Goal: Task Accomplishment & Management: Manage account settings

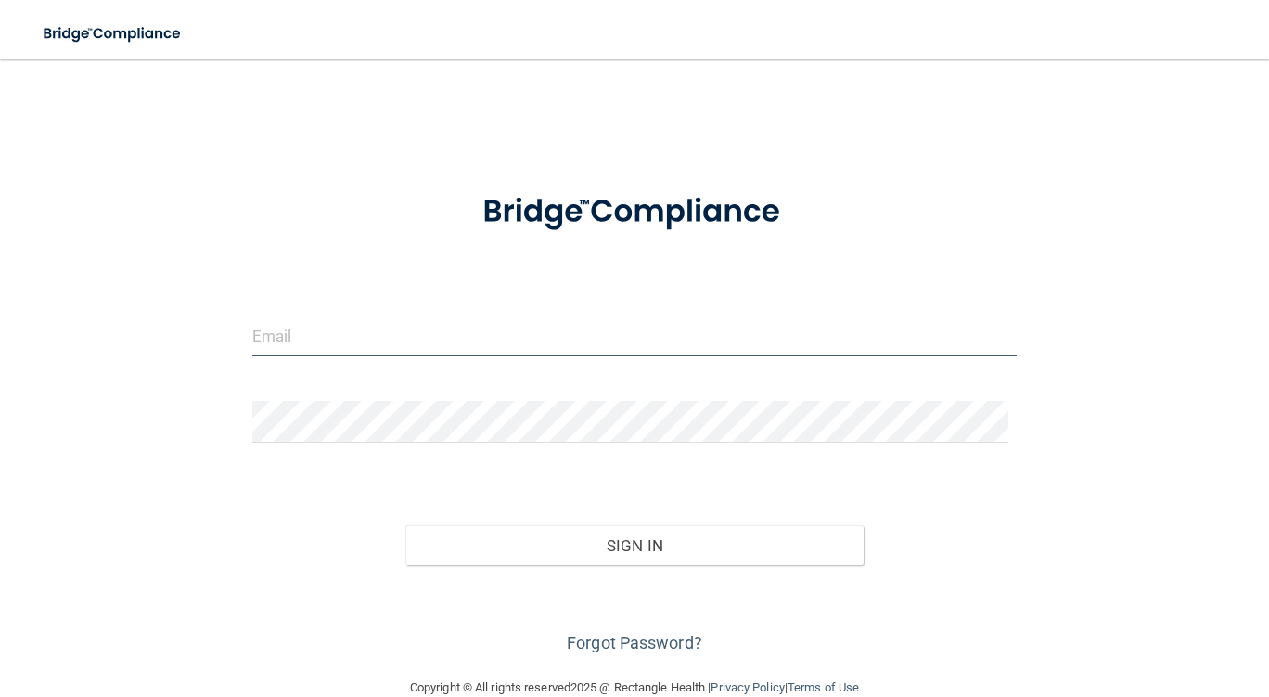
click at [453, 322] on input "email" at bounding box center [634, 336] width 765 height 42
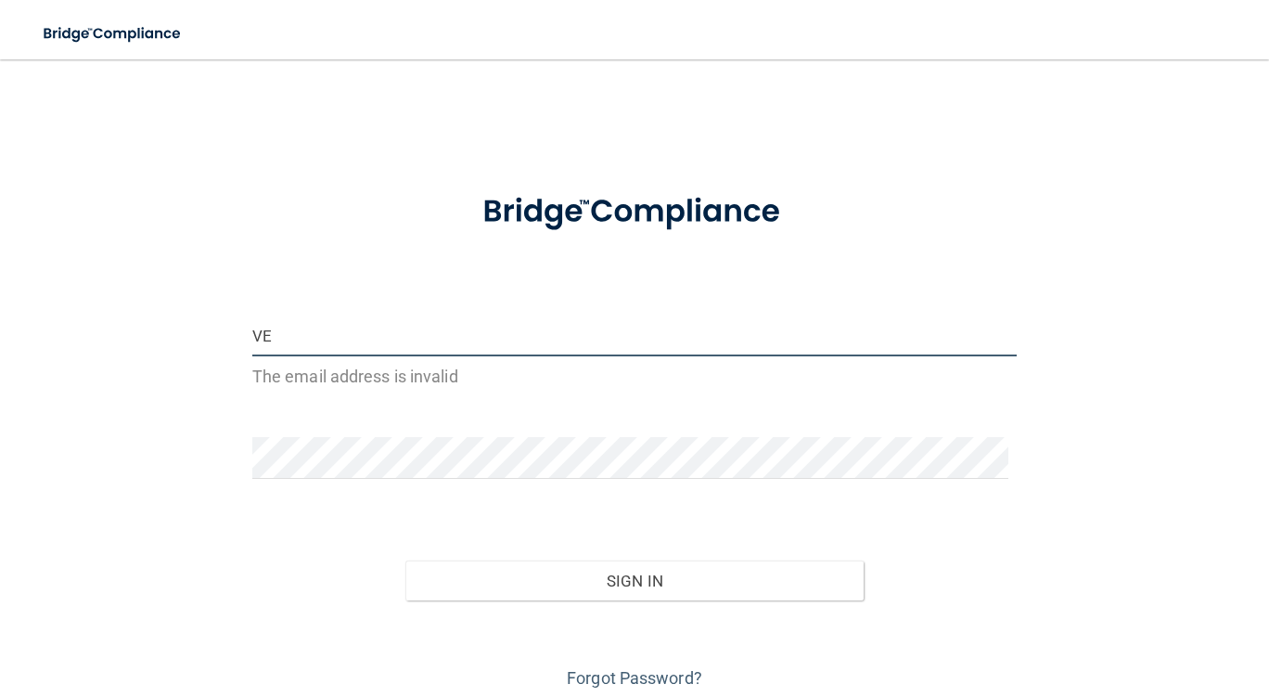
type input "V"
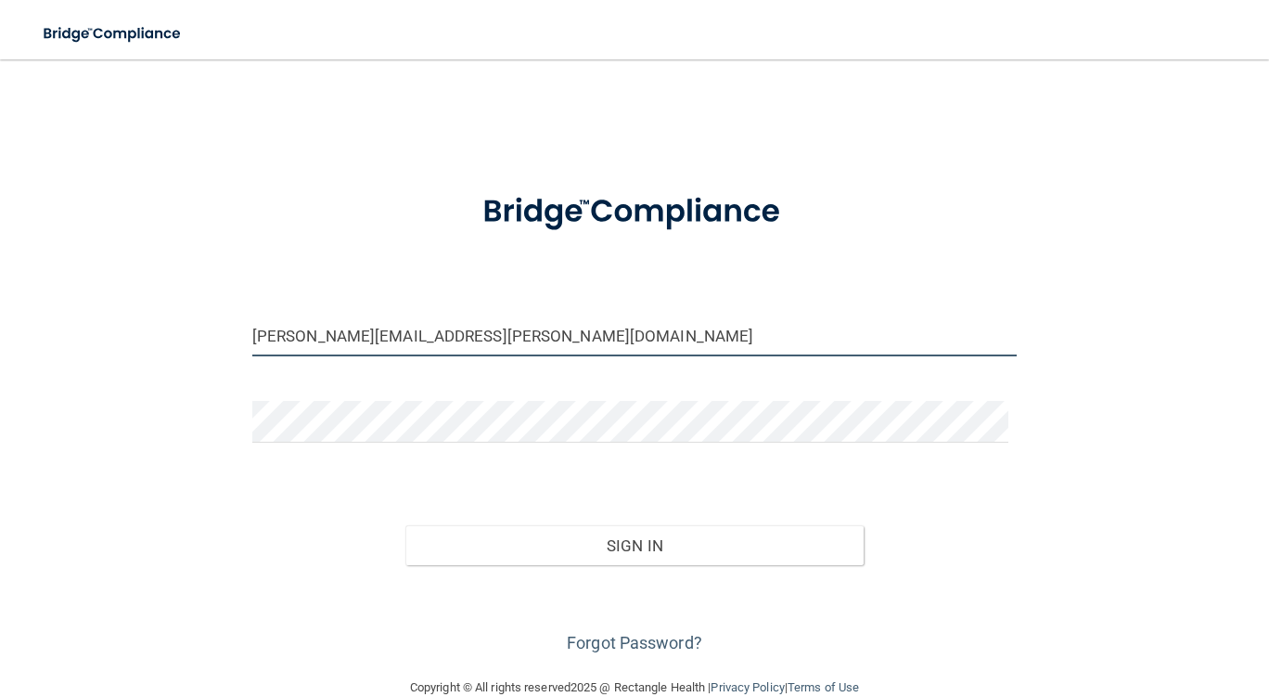
type input "[PERSON_NAME][EMAIL_ADDRESS][PERSON_NAME][DOMAIN_NAME]"
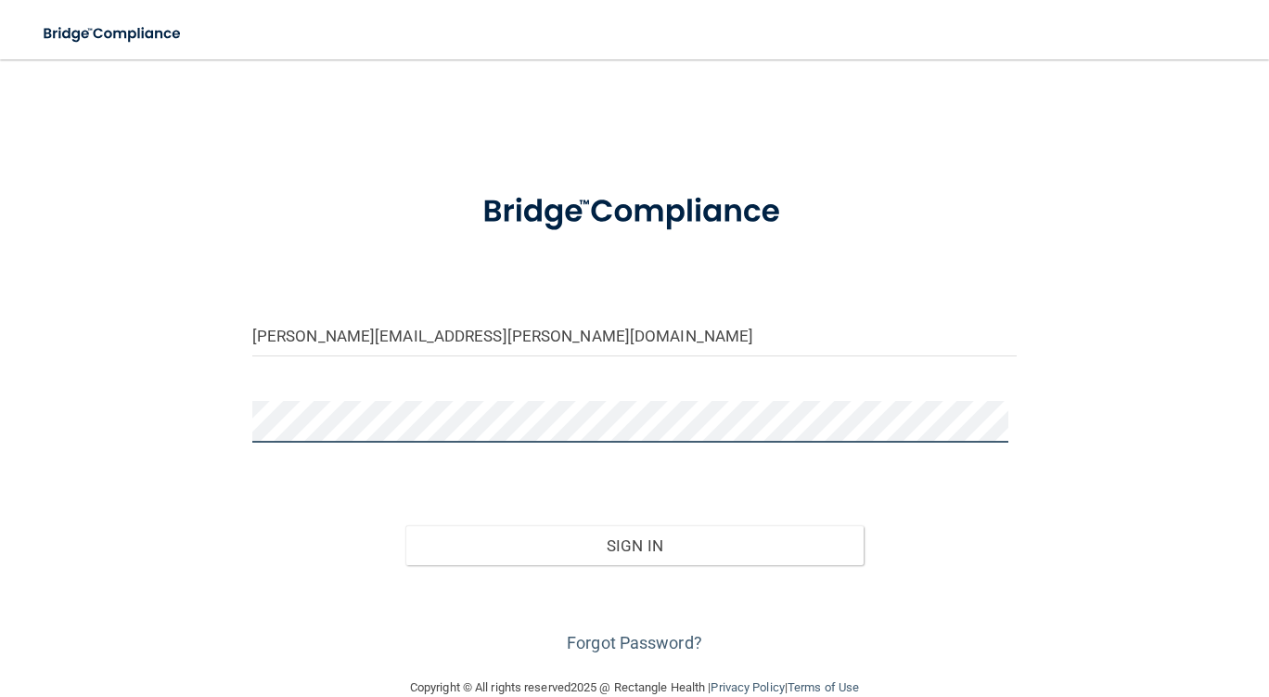
click at [406, 525] on button "Sign In" at bounding box center [635, 545] width 459 height 41
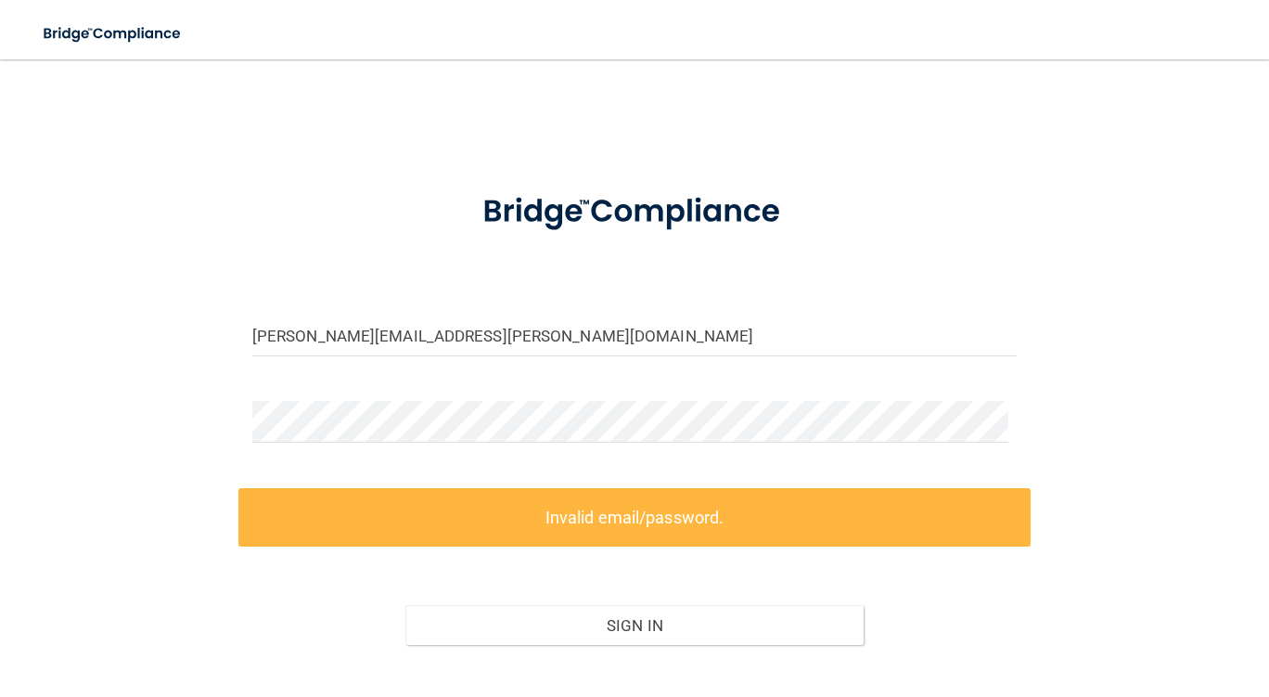
click at [388, 392] on form "[PERSON_NAME][EMAIL_ADDRESS][PERSON_NAME][DOMAIN_NAME] Invalid email/password. …" at bounding box center [634, 454] width 765 height 567
click at [0, 420] on main "[PERSON_NAME][EMAIL_ADDRESS][PERSON_NAME][DOMAIN_NAME] Invalid email/password. …" at bounding box center [634, 378] width 1269 height 638
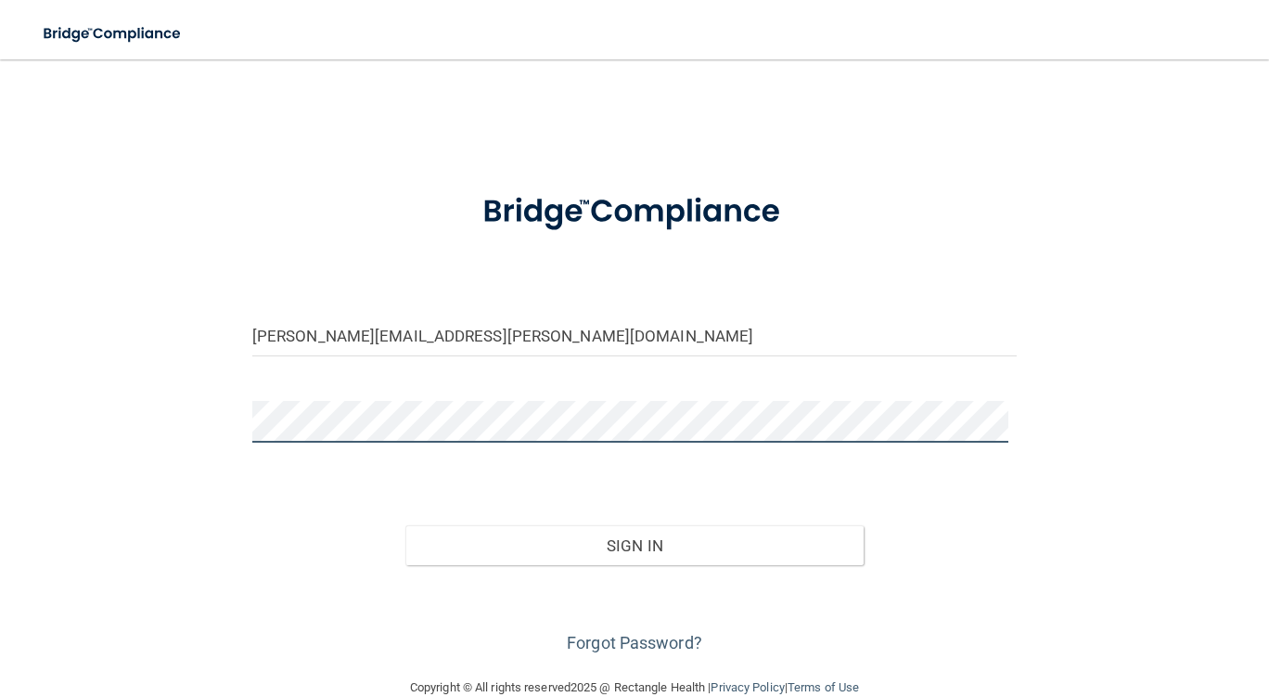
click at [406, 525] on button "Sign In" at bounding box center [635, 545] width 459 height 41
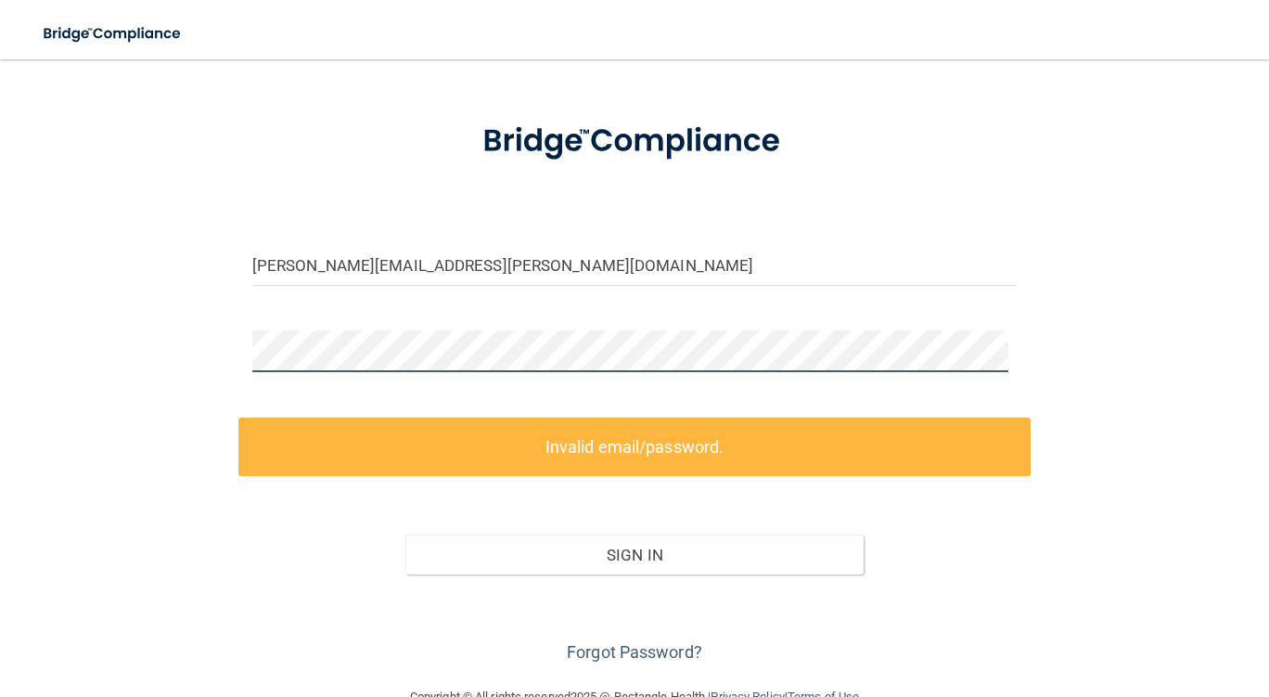
scroll to position [114, 0]
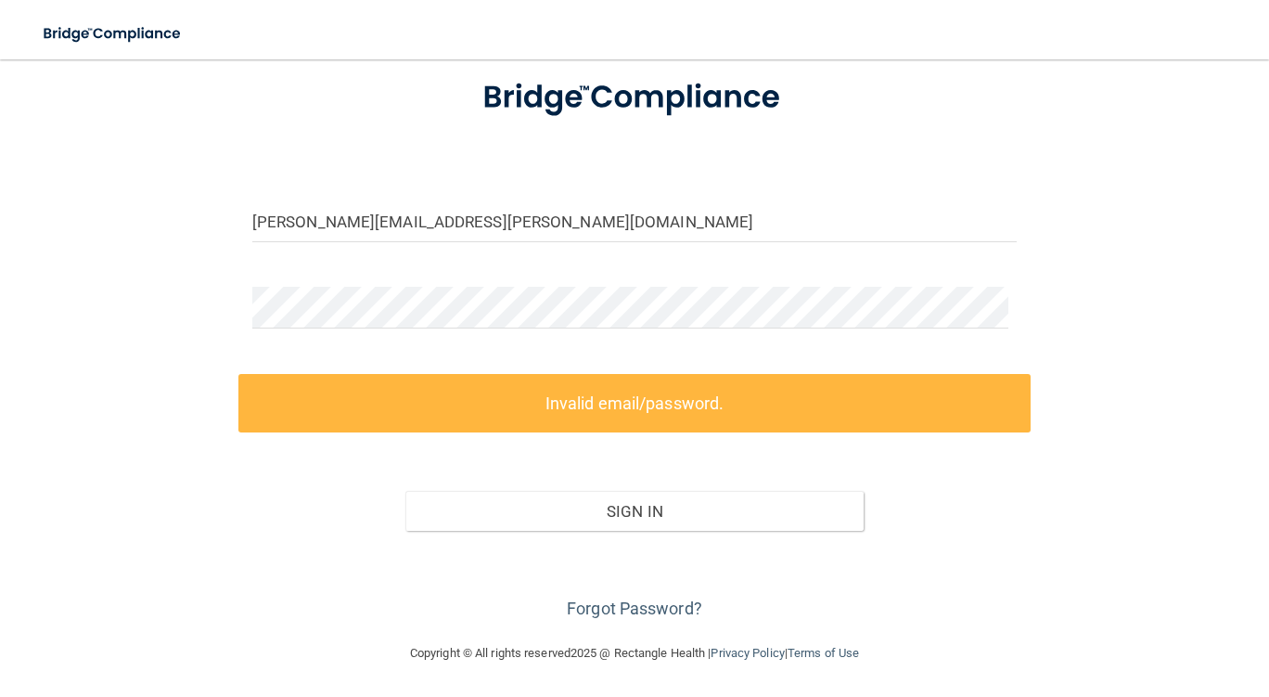
click at [633, 591] on div "Forgot Password?" at bounding box center [634, 577] width 793 height 93
click at [636, 612] on link "Forgot Password?" at bounding box center [634, 608] width 135 height 19
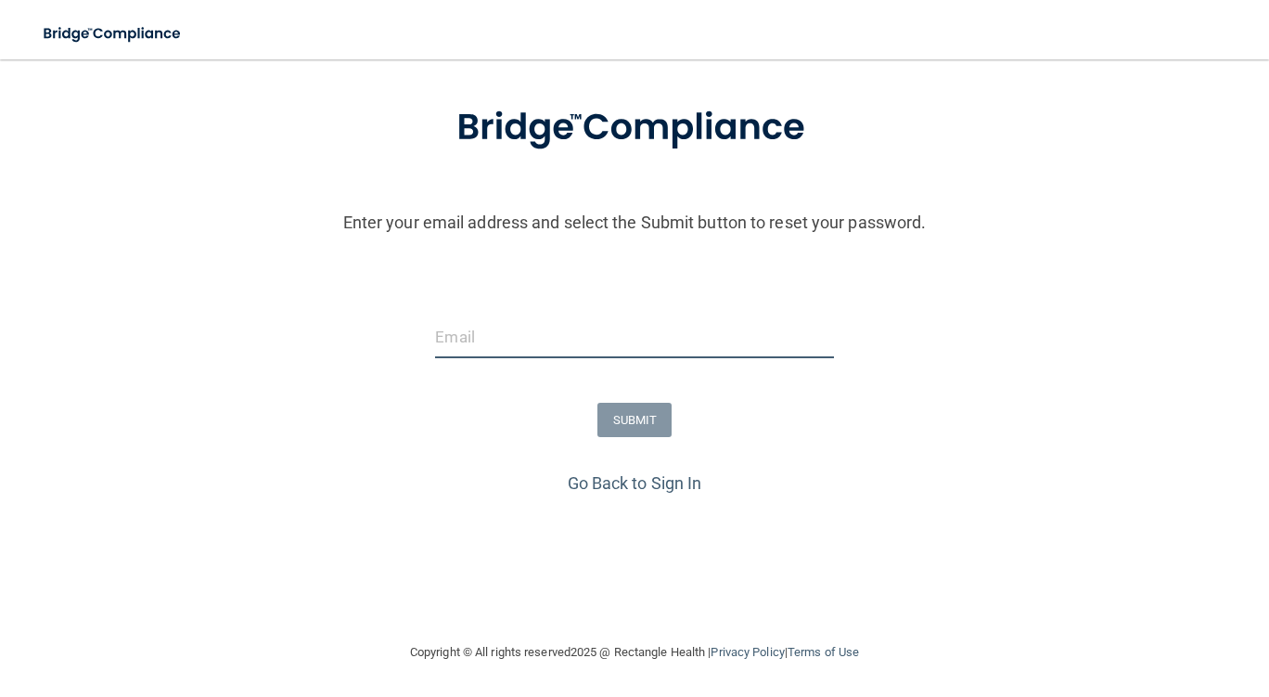
click at [521, 346] on input "email" at bounding box center [634, 337] width 398 height 42
type input "[PERSON_NAME][EMAIL_ADDRESS][PERSON_NAME][DOMAIN_NAME]"
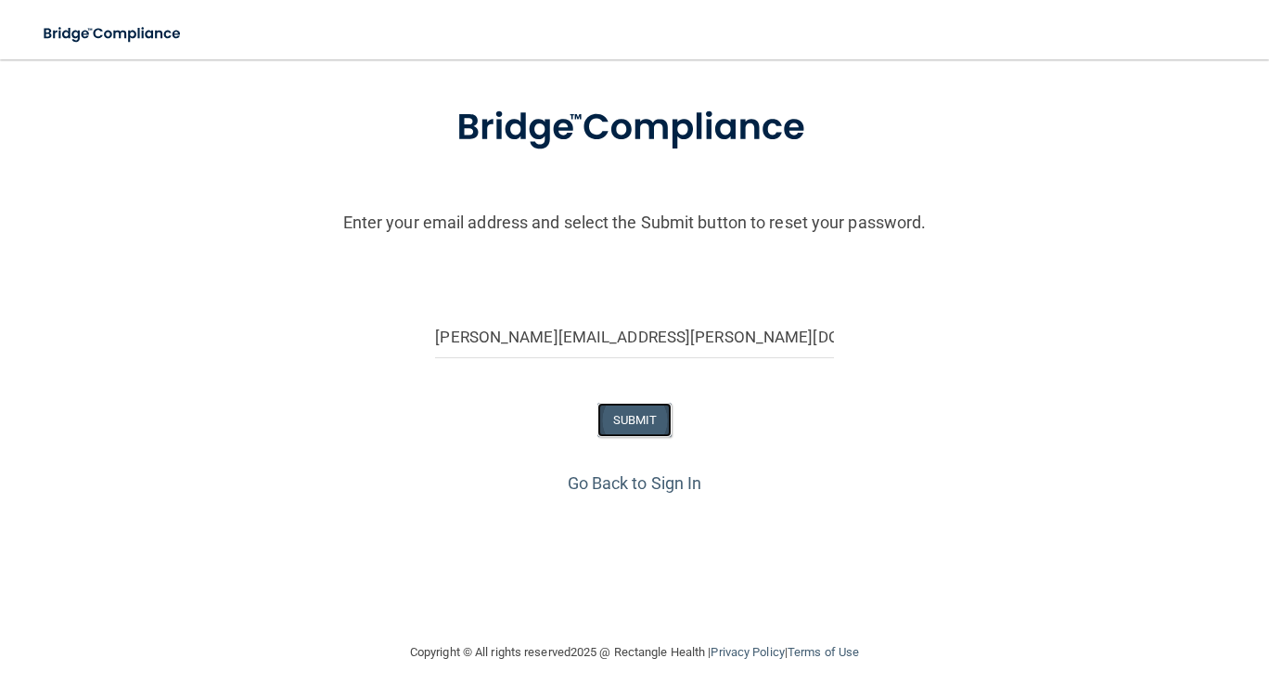
click at [599, 406] on button "SUBMIT" at bounding box center [635, 420] width 75 height 34
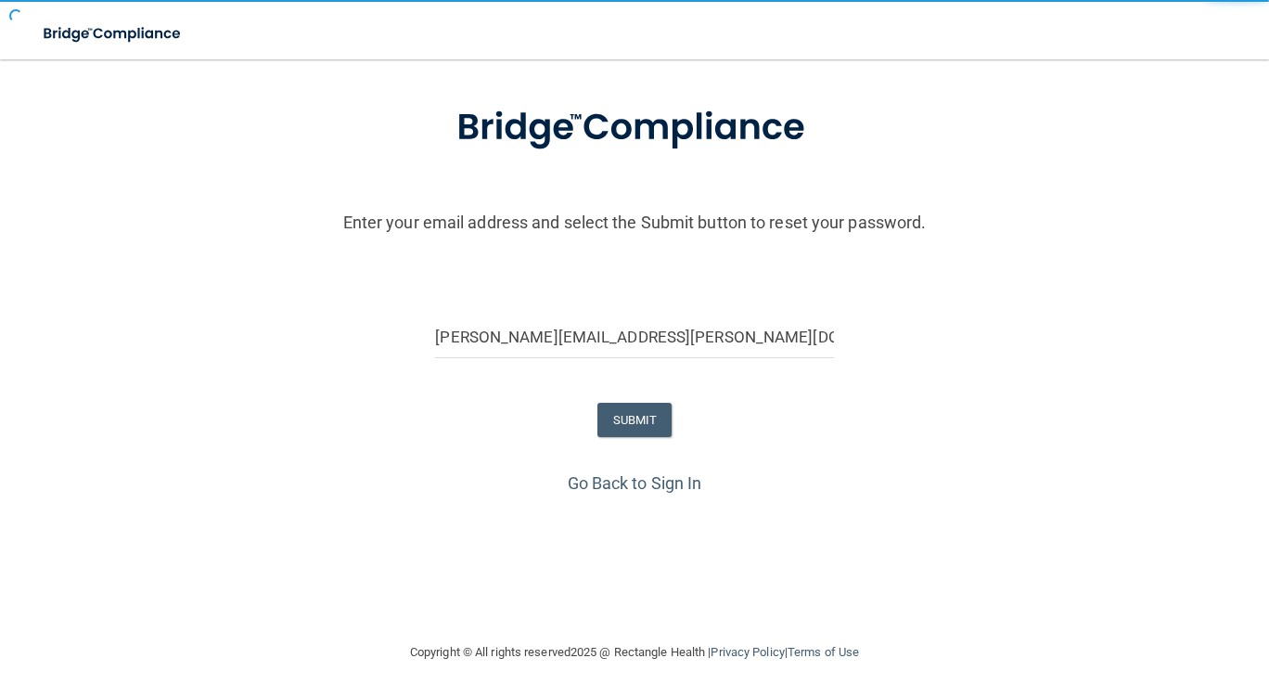
scroll to position [0, 0]
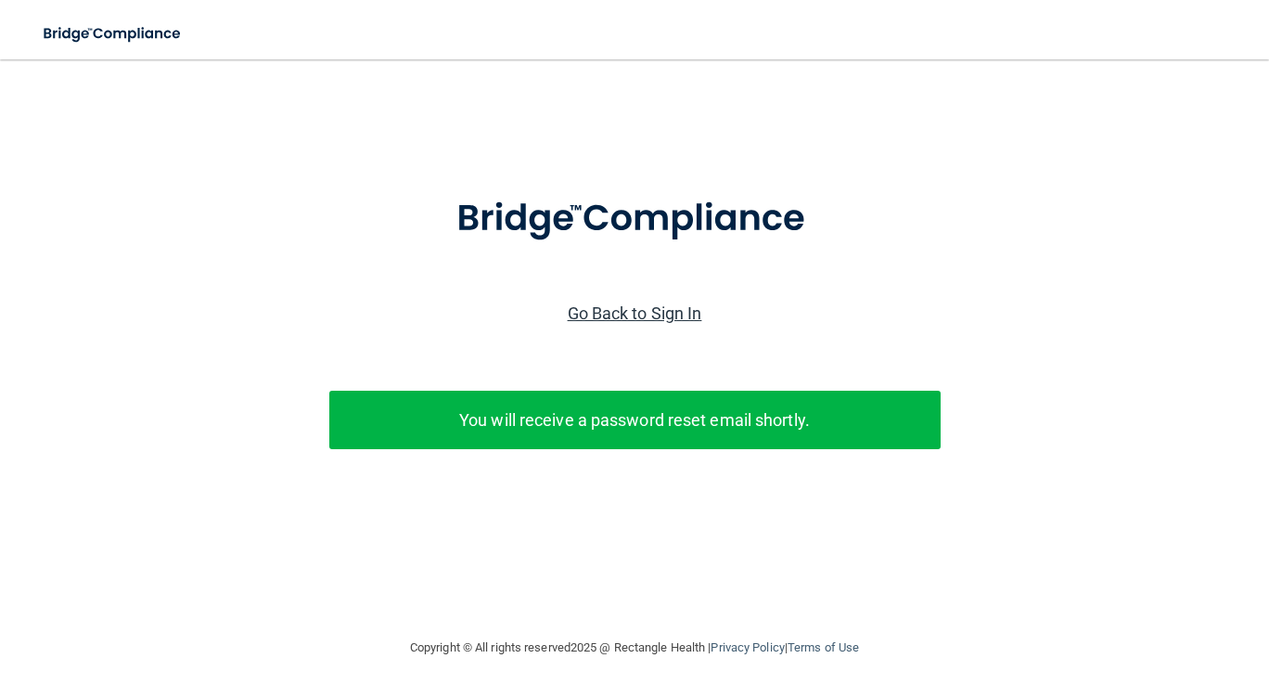
click at [592, 316] on link "Go Back to Sign In" at bounding box center [635, 312] width 135 height 19
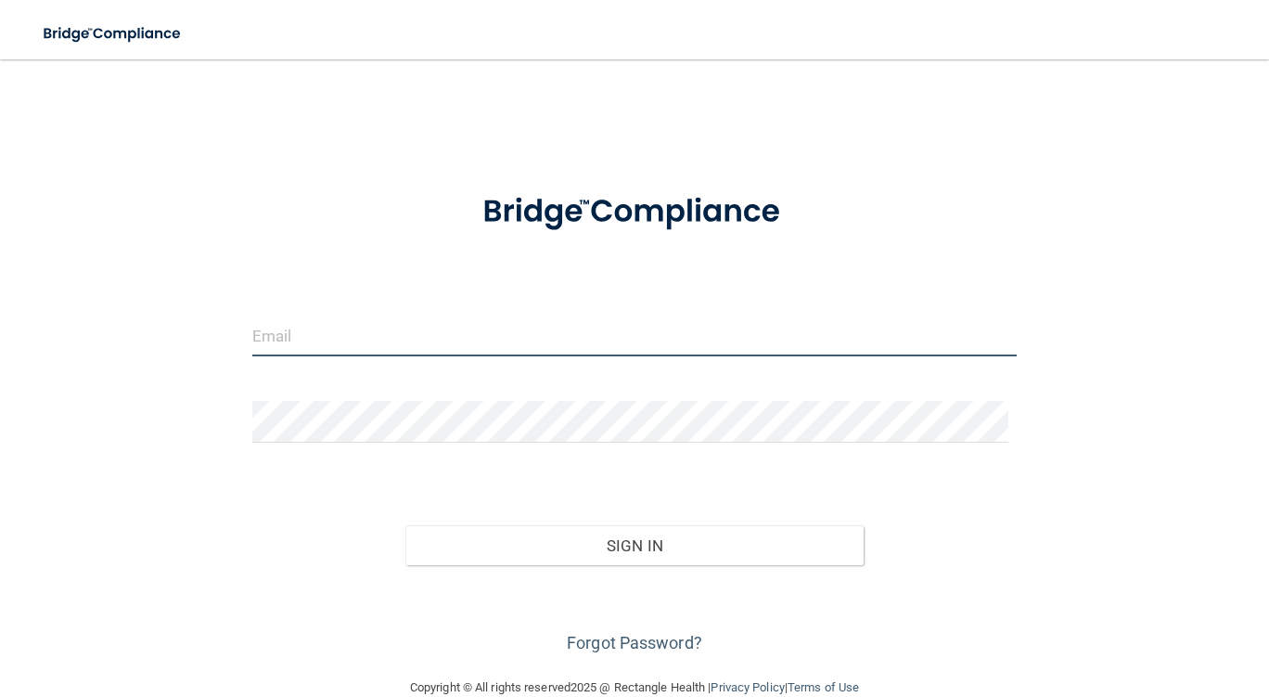
click at [586, 336] on input "email" at bounding box center [634, 336] width 765 height 42
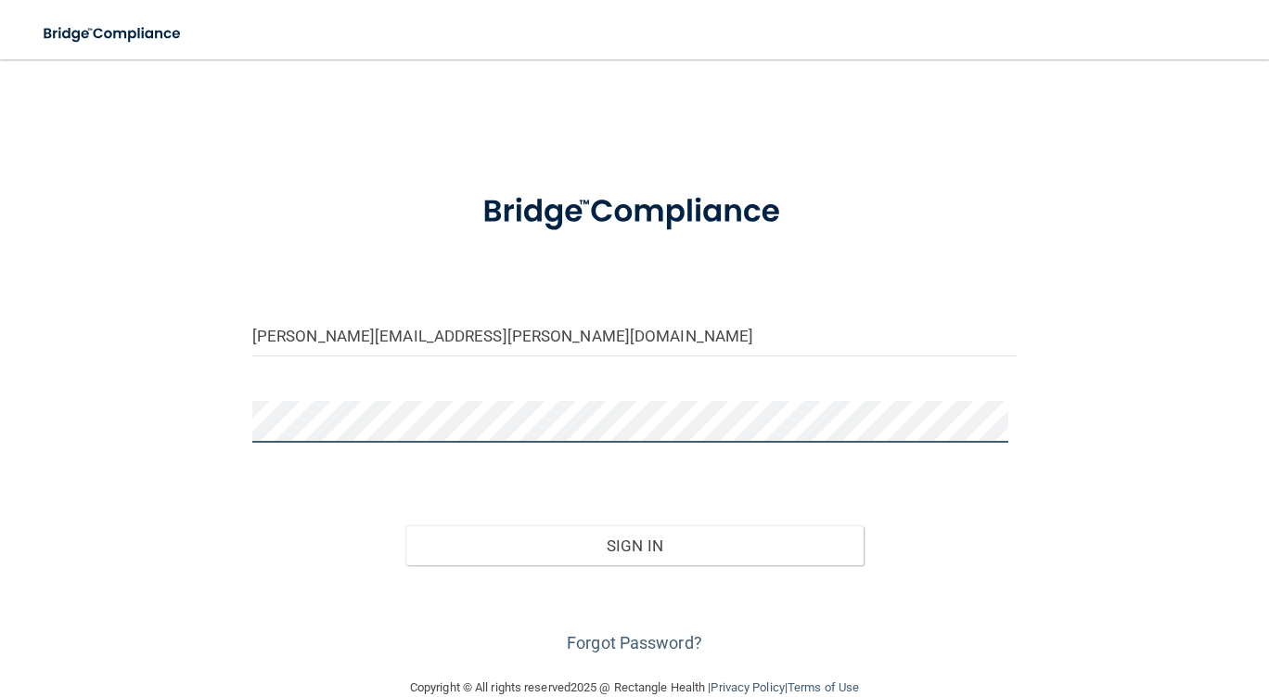
click at [406, 525] on button "Sign In" at bounding box center [635, 545] width 459 height 41
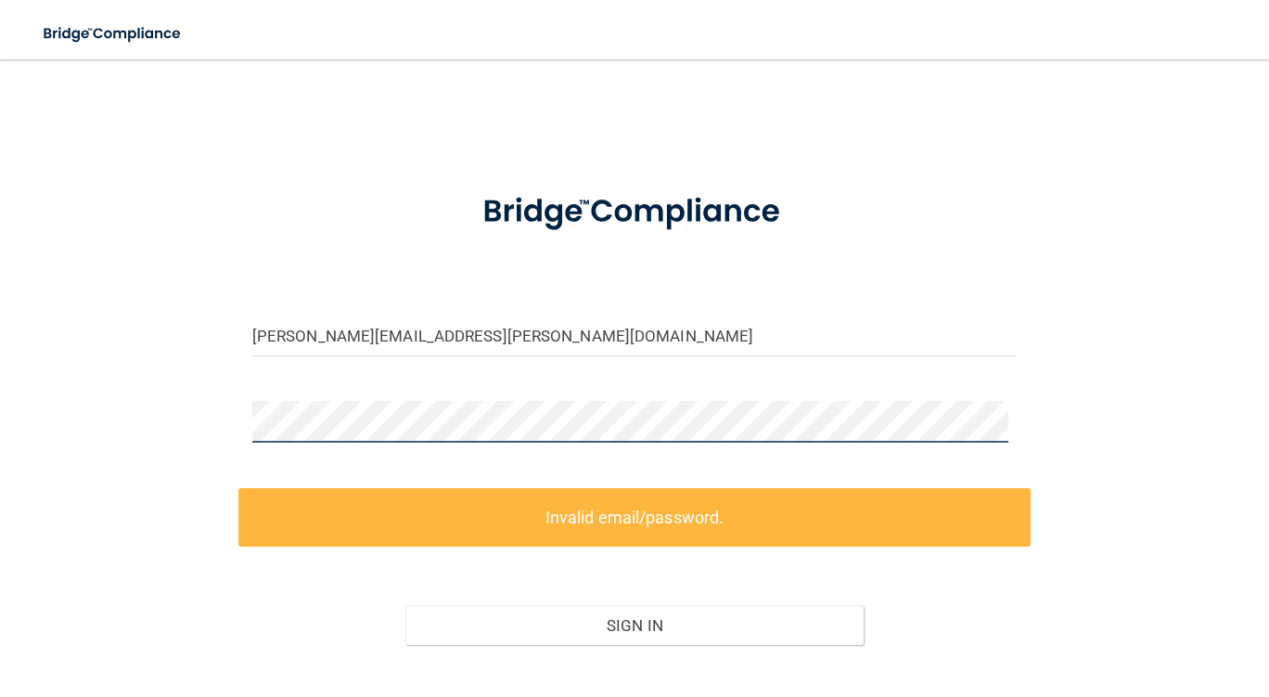
click at [32, 412] on main "[PERSON_NAME][EMAIL_ADDRESS][PERSON_NAME][DOMAIN_NAME] Invalid email/password. …" at bounding box center [634, 378] width 1269 height 638
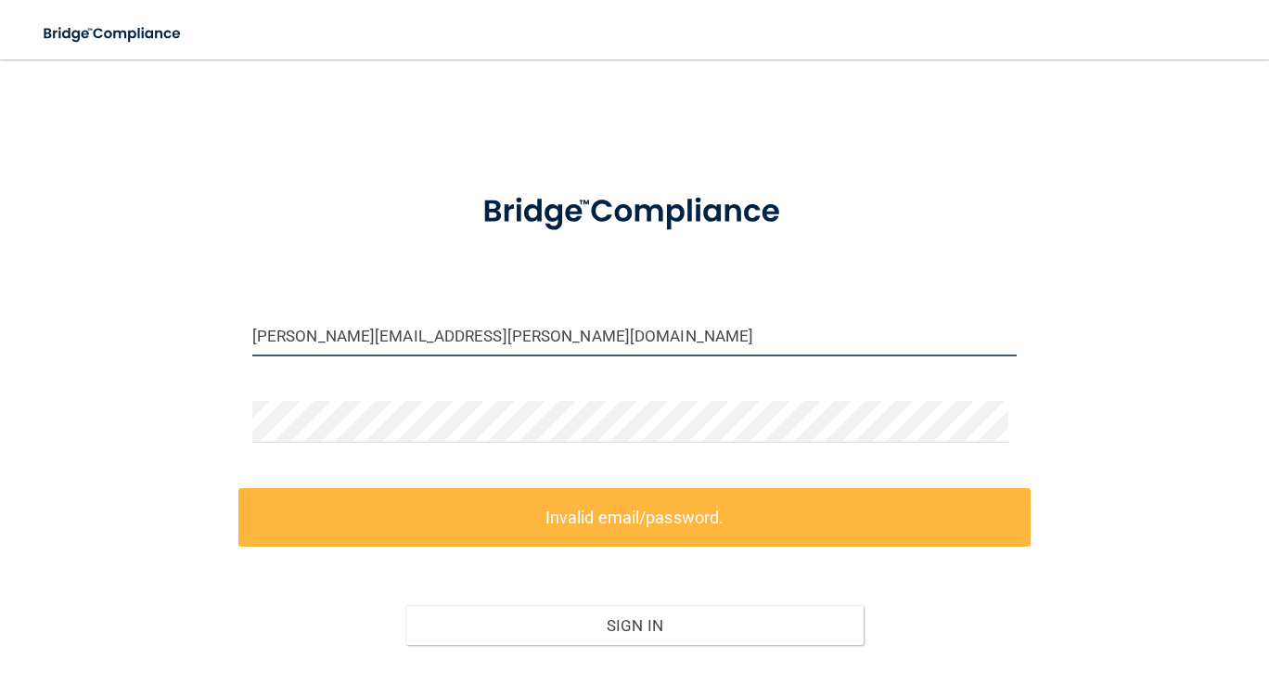
drag, startPoint x: 518, startPoint y: 339, endPoint x: 45, endPoint y: 326, distance: 473.5
click at [45, 326] on div "[PERSON_NAME][EMAIL_ADDRESS][PERSON_NAME][DOMAIN_NAME] Invalid email/password. …" at bounding box center [634, 408] width 1195 height 660
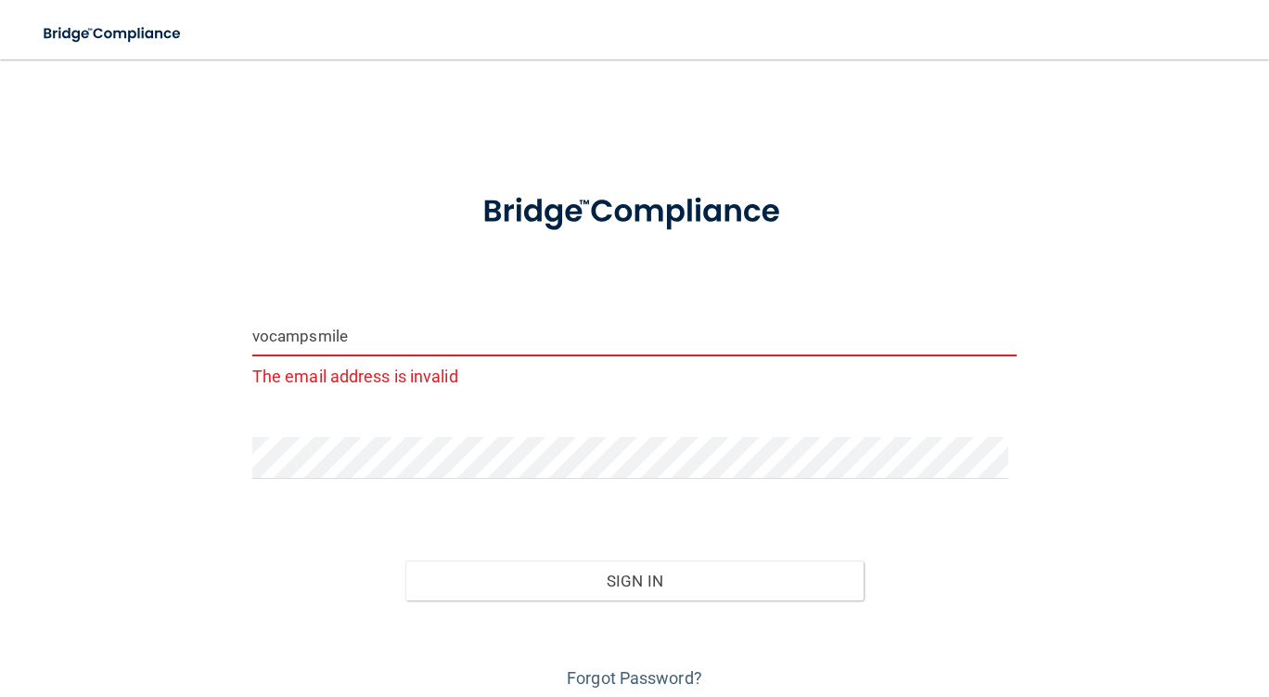
click at [406, 561] on button "Sign In" at bounding box center [635, 581] width 459 height 41
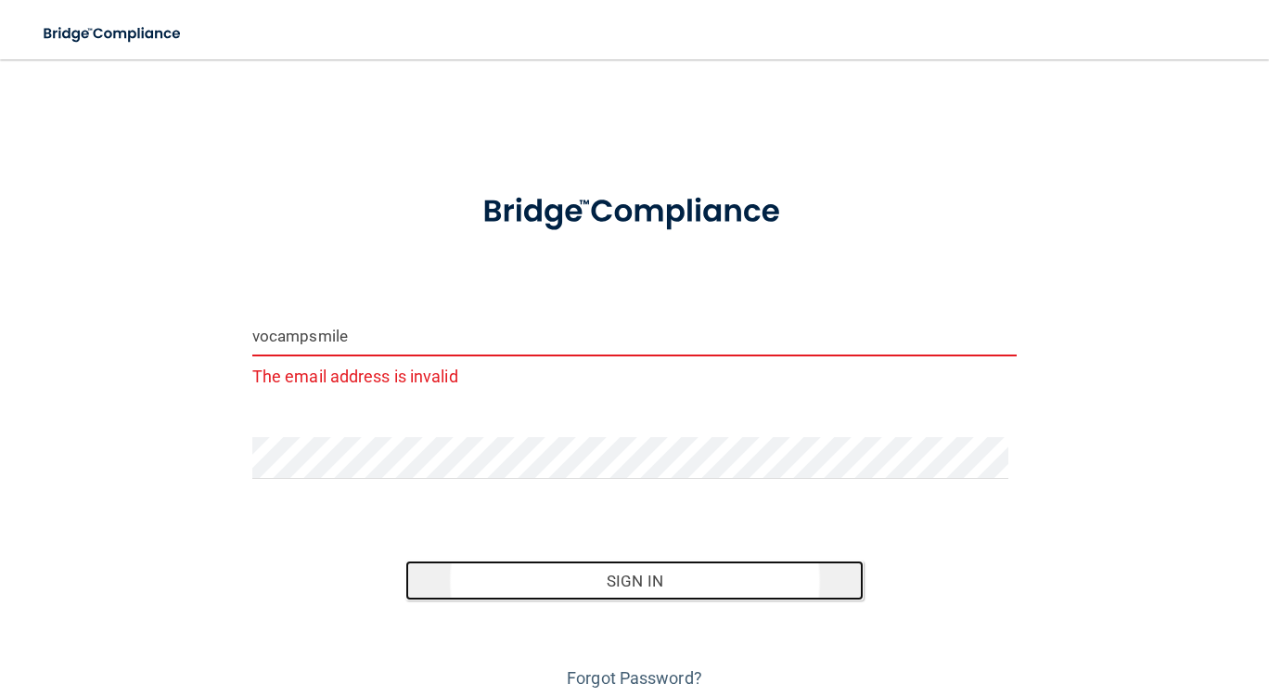
click at [716, 592] on button "Sign In" at bounding box center [635, 581] width 459 height 41
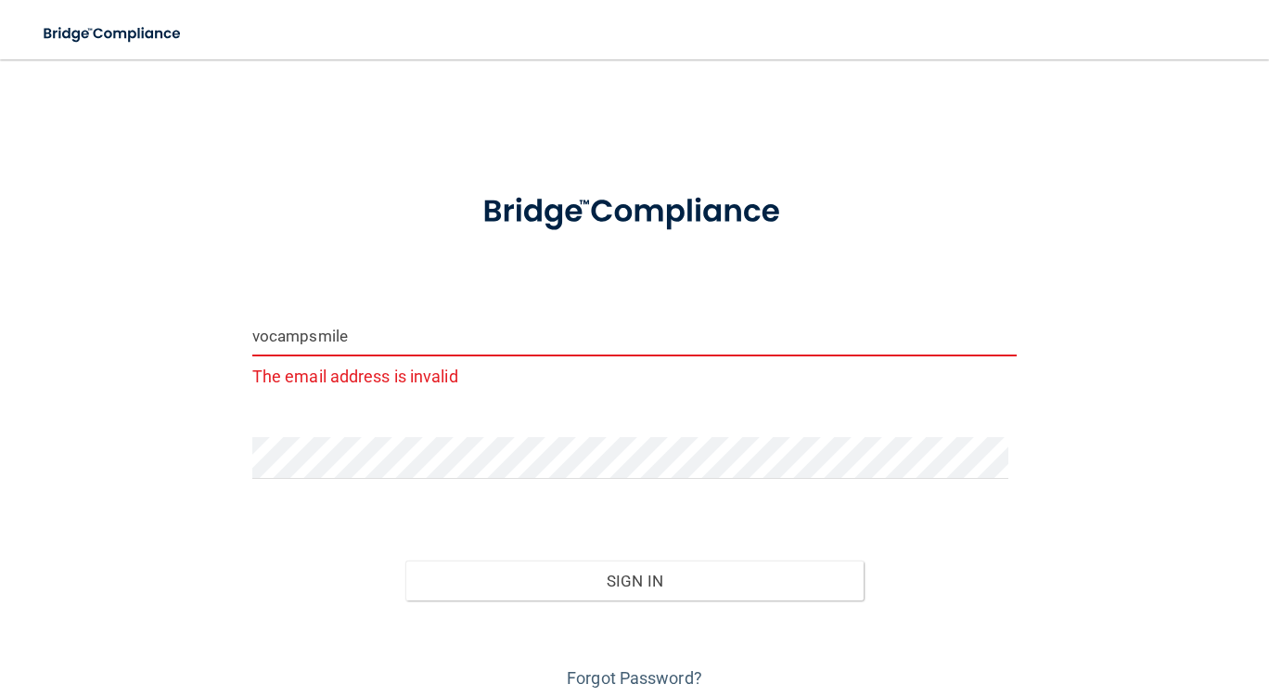
click at [440, 344] on input "vocampsmile" at bounding box center [634, 336] width 765 height 42
drag, startPoint x: 452, startPoint y: 346, endPoint x: 0, endPoint y: 335, distance: 452.1
click at [0, 335] on main "vocampsmile The email address is invalid Invalid email/password. You don't have…" at bounding box center [634, 378] width 1269 height 638
type input "[PERSON_NAME][EMAIL_ADDRESS][PERSON_NAME][DOMAIN_NAME]"
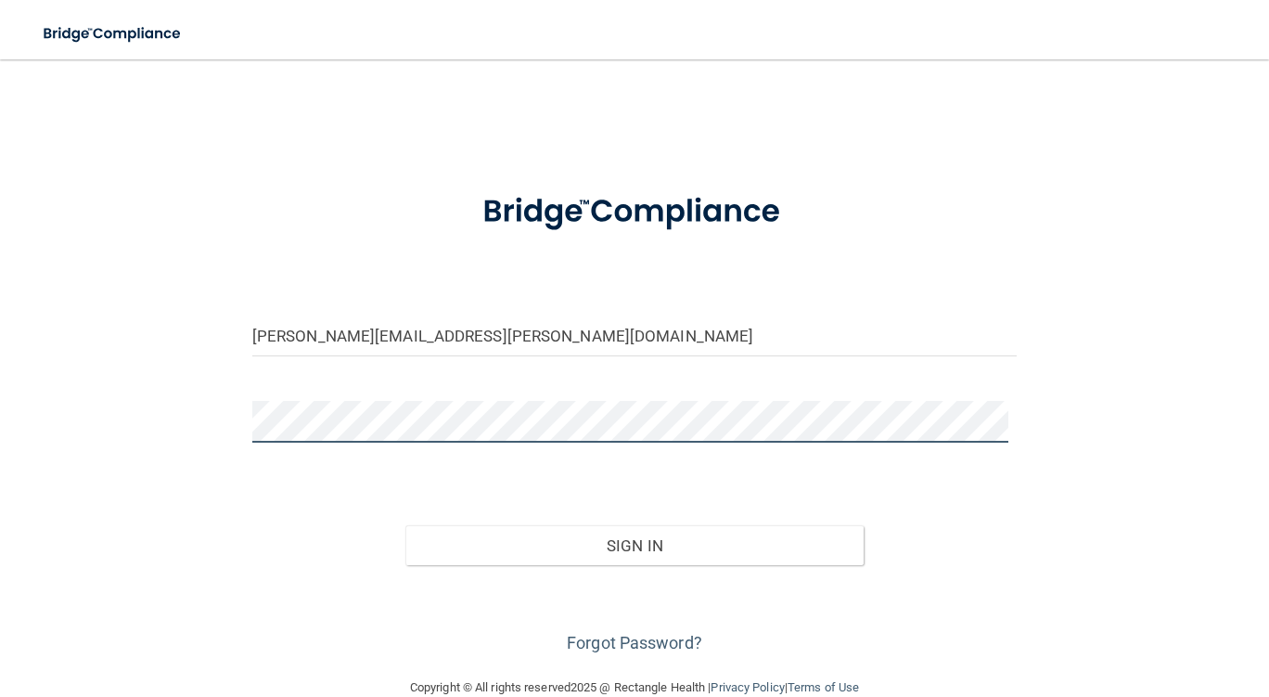
click at [0, 347] on main "[PERSON_NAME][EMAIL_ADDRESS][PERSON_NAME][DOMAIN_NAME] Invalid email/password. …" at bounding box center [634, 378] width 1269 height 638
click at [406, 525] on button "Sign In" at bounding box center [635, 545] width 459 height 41
